Goal: Navigation & Orientation: Find specific page/section

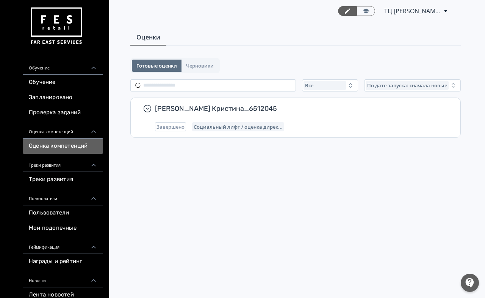
click at [57, 181] on link "Треки развития" at bounding box center [63, 179] width 80 height 15
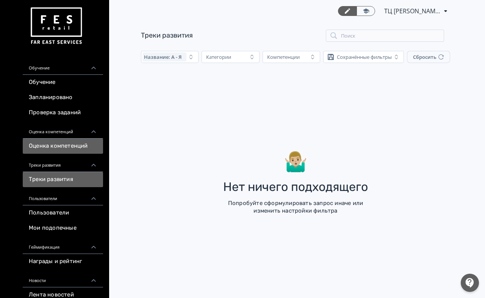
click at [56, 148] on link "Оценка компетенций" at bounding box center [63, 145] width 80 height 15
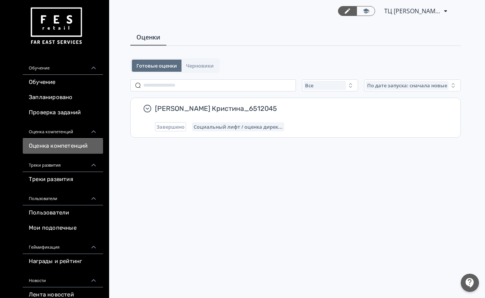
scroll to position [47, 0]
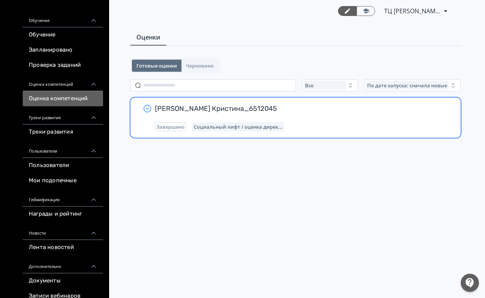
click at [149, 109] on icon "button" at bounding box center [147, 108] width 9 height 9
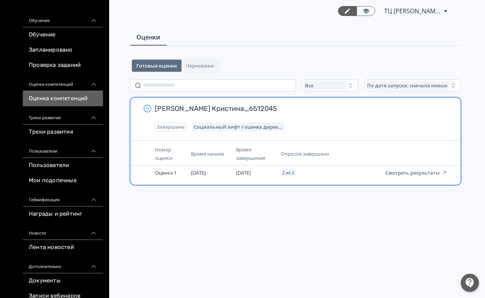
click at [148, 110] on icon "button" at bounding box center [147, 108] width 9 height 9
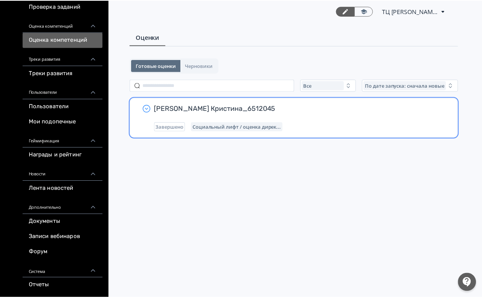
scroll to position [0, 0]
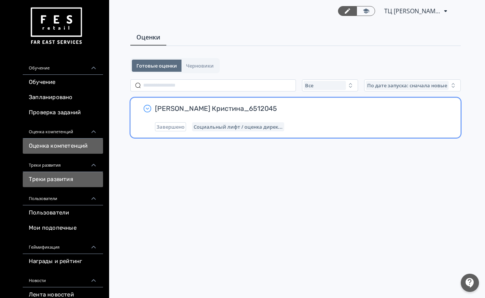
click at [50, 181] on link "Треки развития" at bounding box center [63, 179] width 80 height 15
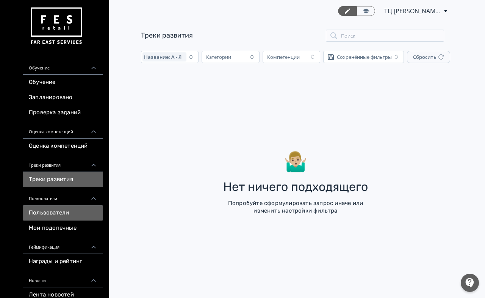
click at [48, 212] on link "Пользователи" at bounding box center [63, 212] width 80 height 15
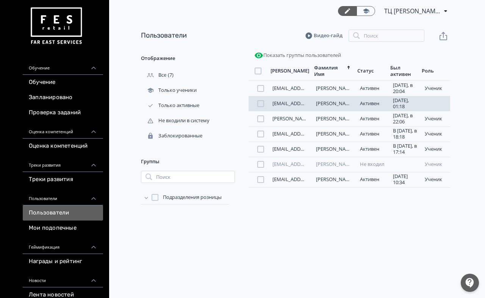
click at [325, 105] on link "[PERSON_NAME]" at bounding box center [335, 103] width 38 height 7
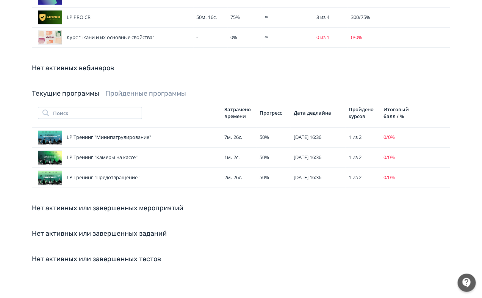
scroll to position [389, 0]
